Goal: Task Accomplishment & Management: Complete application form

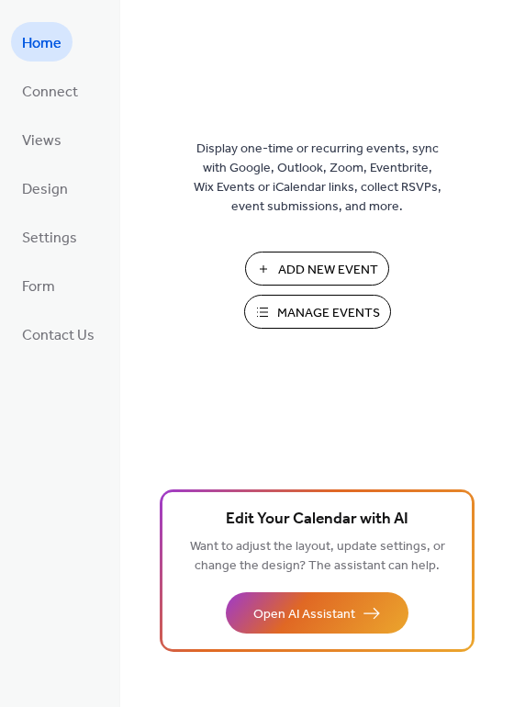
click at [310, 267] on span "Add New Event" at bounding box center [328, 270] width 100 height 19
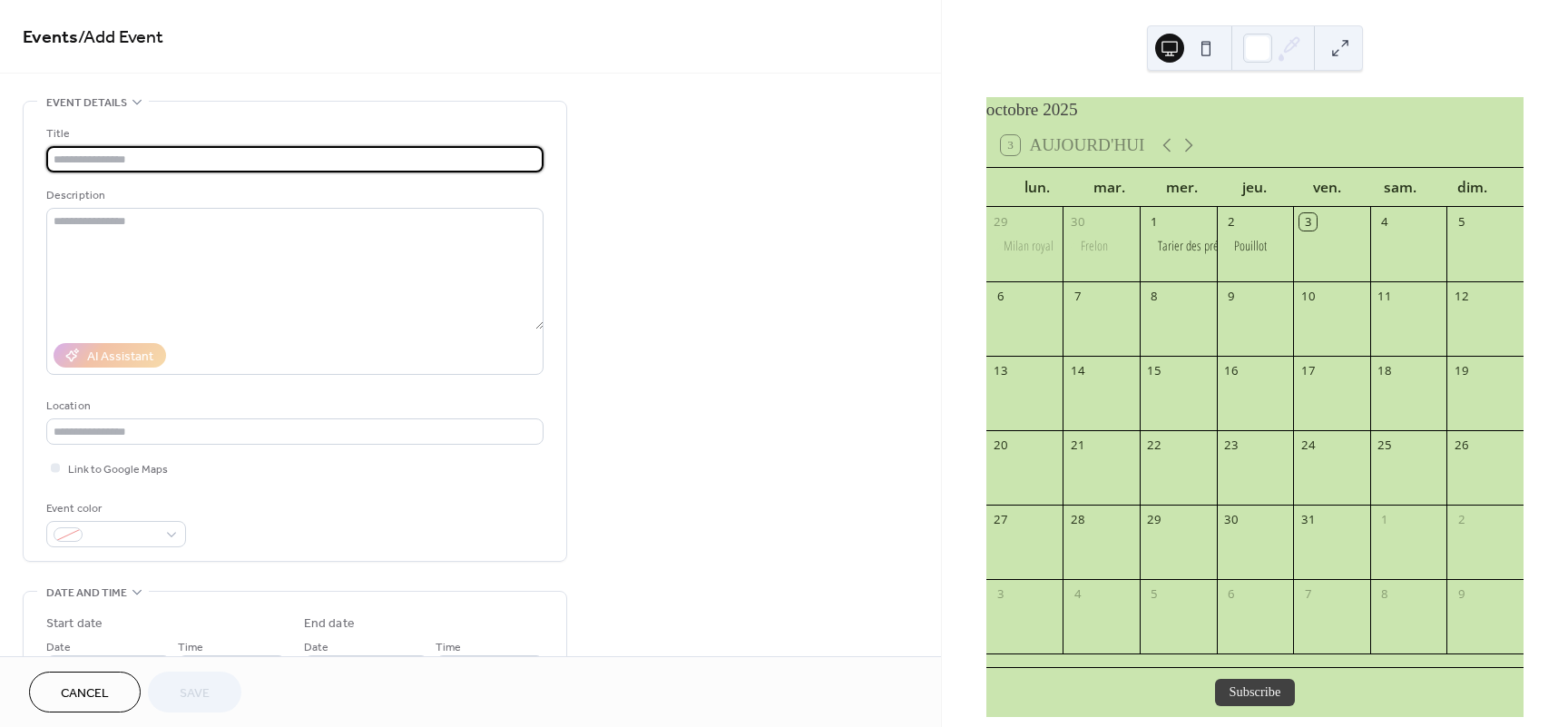
click at [191, 162] on input "text" at bounding box center [295, 159] width 497 height 27
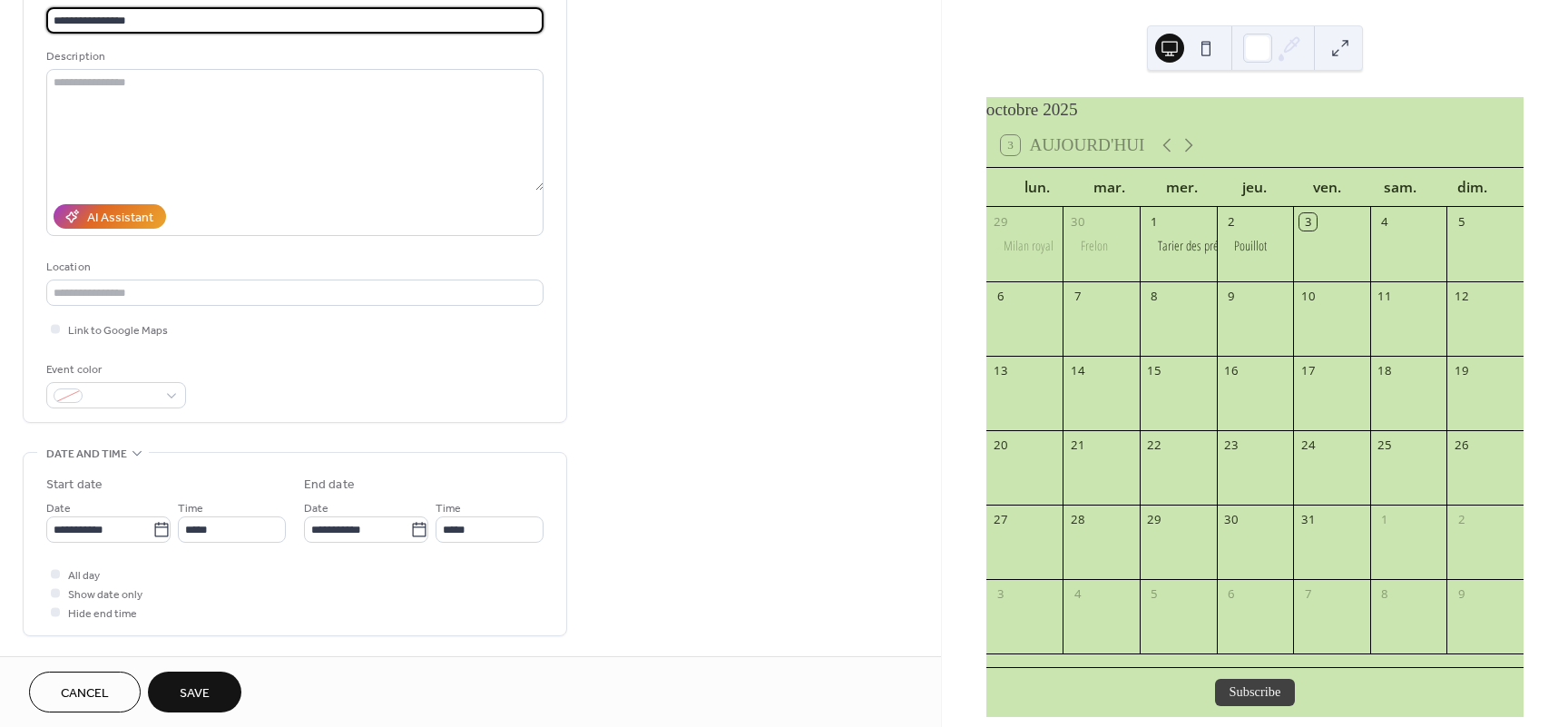
scroll to position [163, 0]
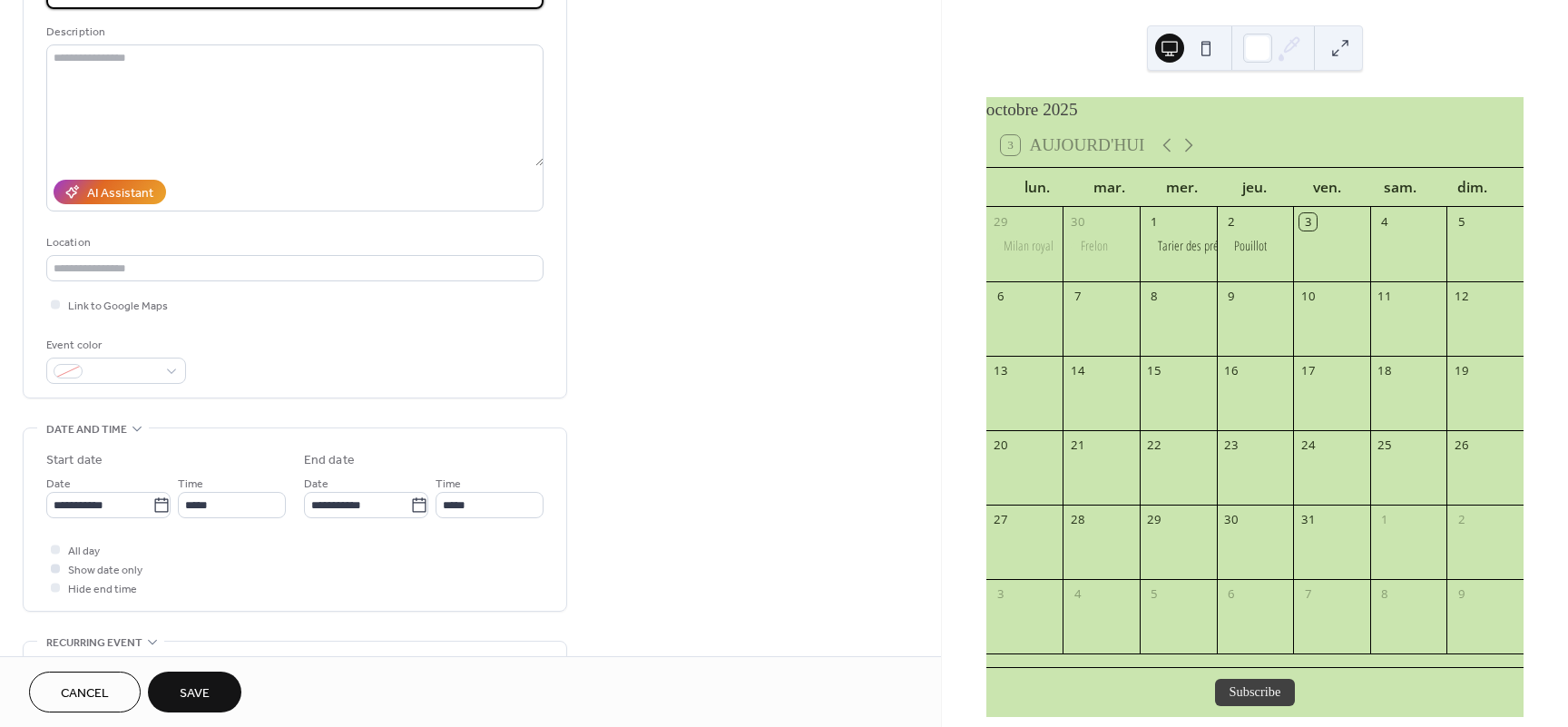
type input "**********"
click at [122, 575] on span "Show date only" at bounding box center [105, 570] width 74 height 19
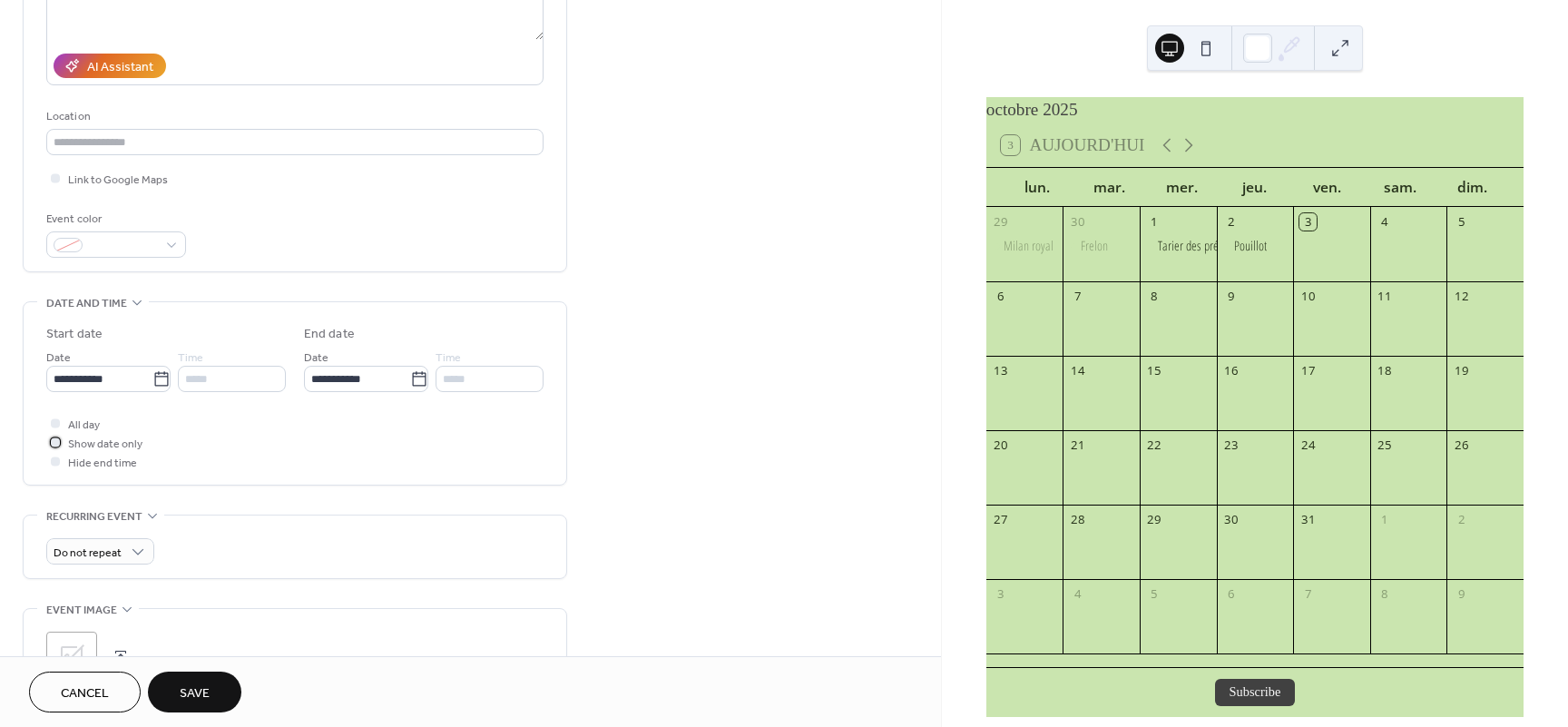
scroll to position [381, 0]
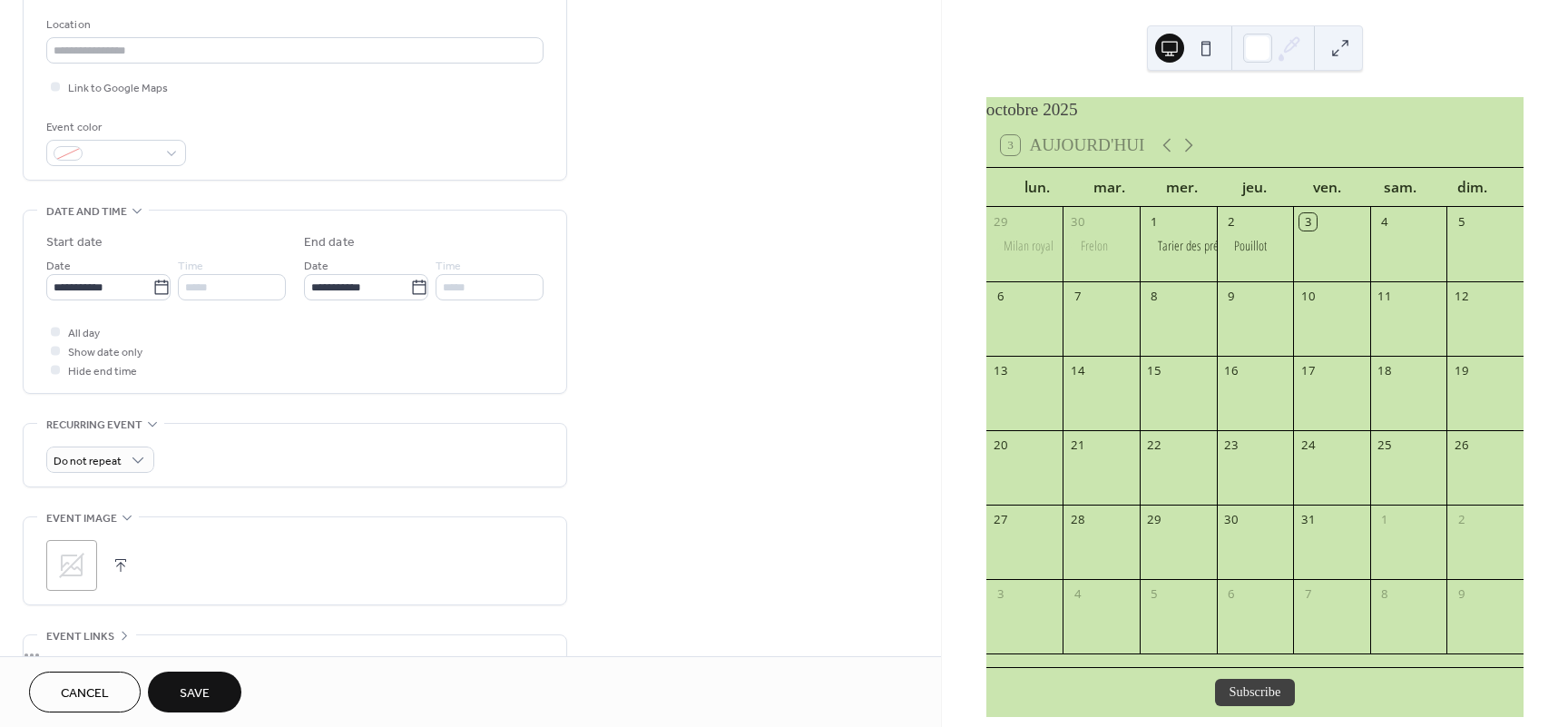
click at [121, 571] on button "button" at bounding box center [121, 566] width 26 height 26
click at [211, 693] on button "Save" at bounding box center [195, 691] width 94 height 41
